Goal: Task Accomplishment & Management: Manage account settings

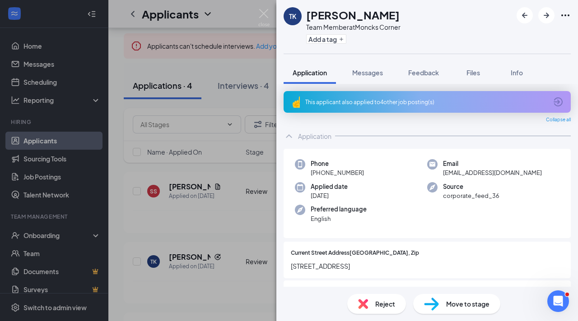
scroll to position [543, 0]
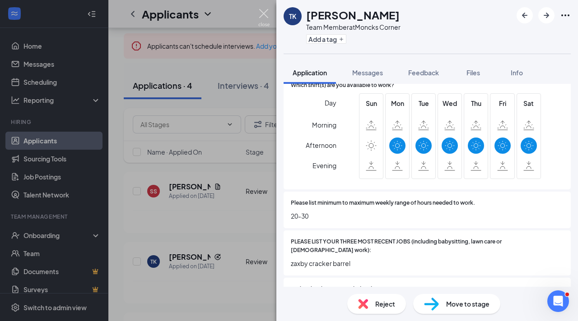
click at [264, 11] on img at bounding box center [263, 18] width 11 height 18
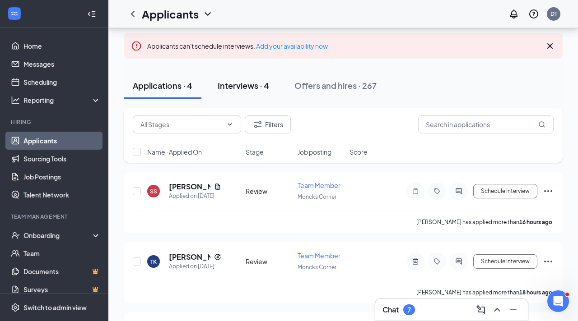
click at [240, 88] on div "Interviews · 4" at bounding box center [243, 85] width 51 height 11
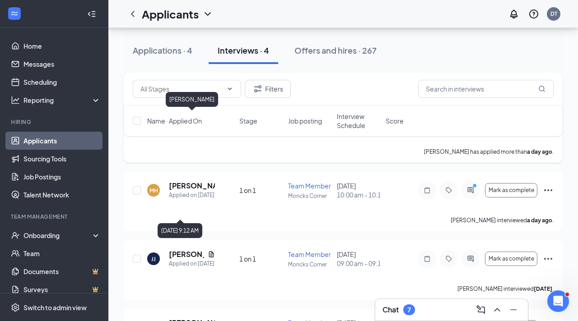
scroll to position [130, 0]
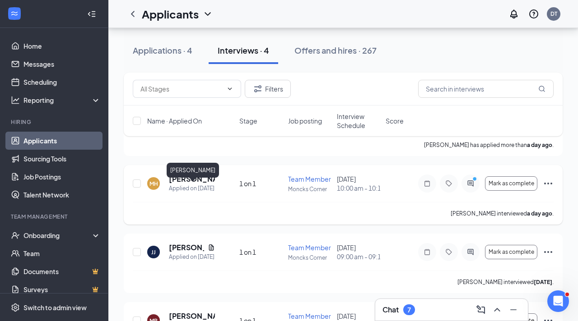
click at [183, 184] on h5 "[PERSON_NAME]" at bounding box center [192, 179] width 46 height 10
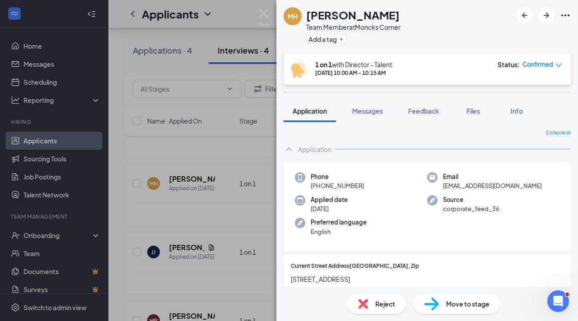
click at [370, 309] on div "Reject" at bounding box center [376, 304] width 59 height 20
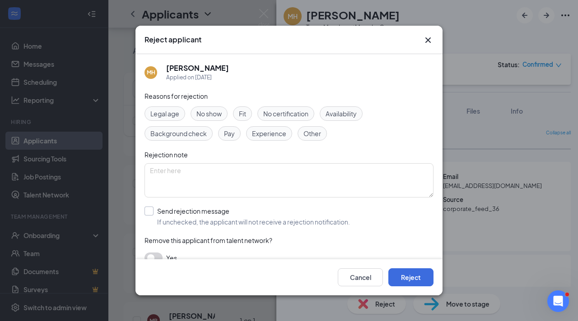
click at [150, 212] on input "Send rejection message If unchecked, the applicant will not receive a rejection…" at bounding box center [246, 217] width 205 height 20
checkbox input "true"
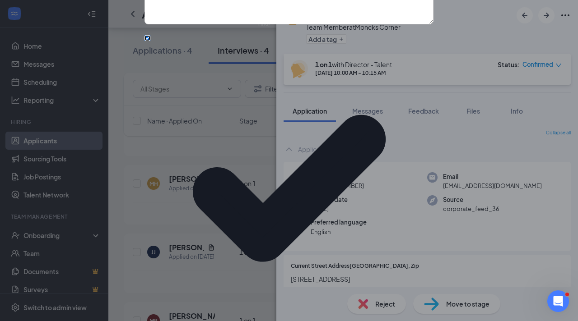
scroll to position [64, 0]
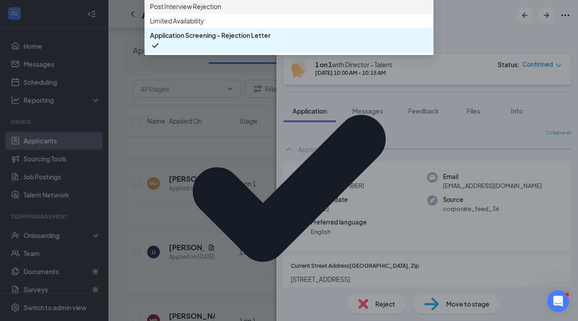
click at [157, 11] on span "Post Interview Rejection" at bounding box center [185, 6] width 71 height 10
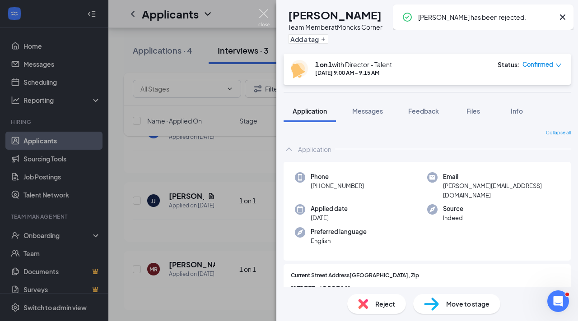
click at [264, 11] on img at bounding box center [263, 18] width 11 height 18
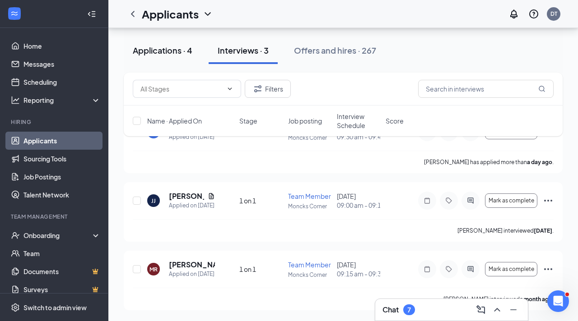
click at [163, 53] on div "Applications · 4" at bounding box center [163, 50] width 60 height 11
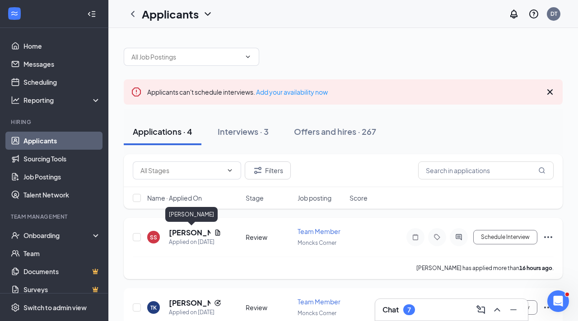
click at [186, 233] on h5 "[PERSON_NAME]" at bounding box center [190, 233] width 42 height 10
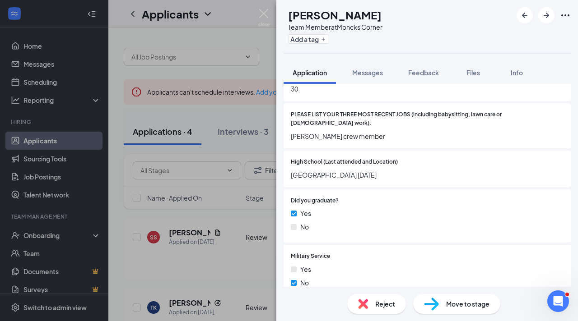
scroll to position [724, 0]
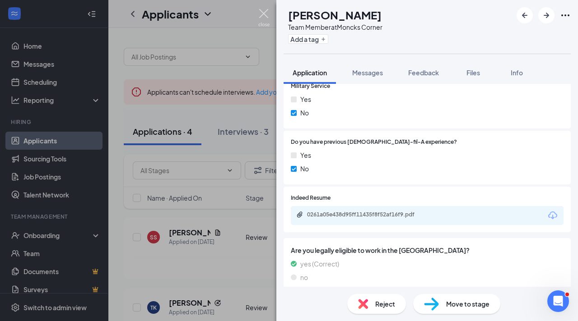
click at [264, 14] on img at bounding box center [263, 18] width 11 height 18
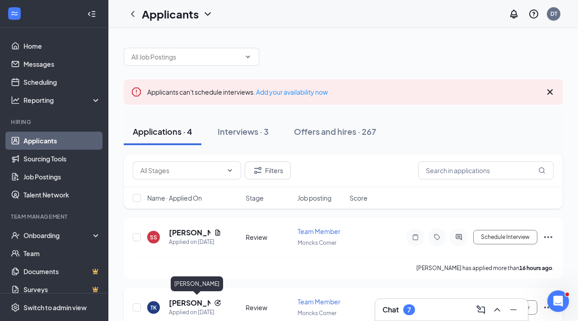
click at [191, 303] on h5 "[PERSON_NAME]" at bounding box center [190, 303] width 42 height 10
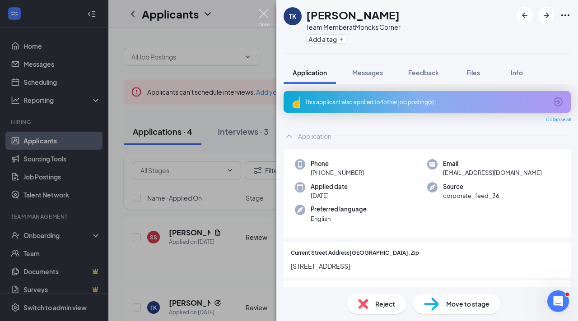
click at [263, 18] on img at bounding box center [263, 18] width 11 height 18
